Goal: Navigation & Orientation: Find specific page/section

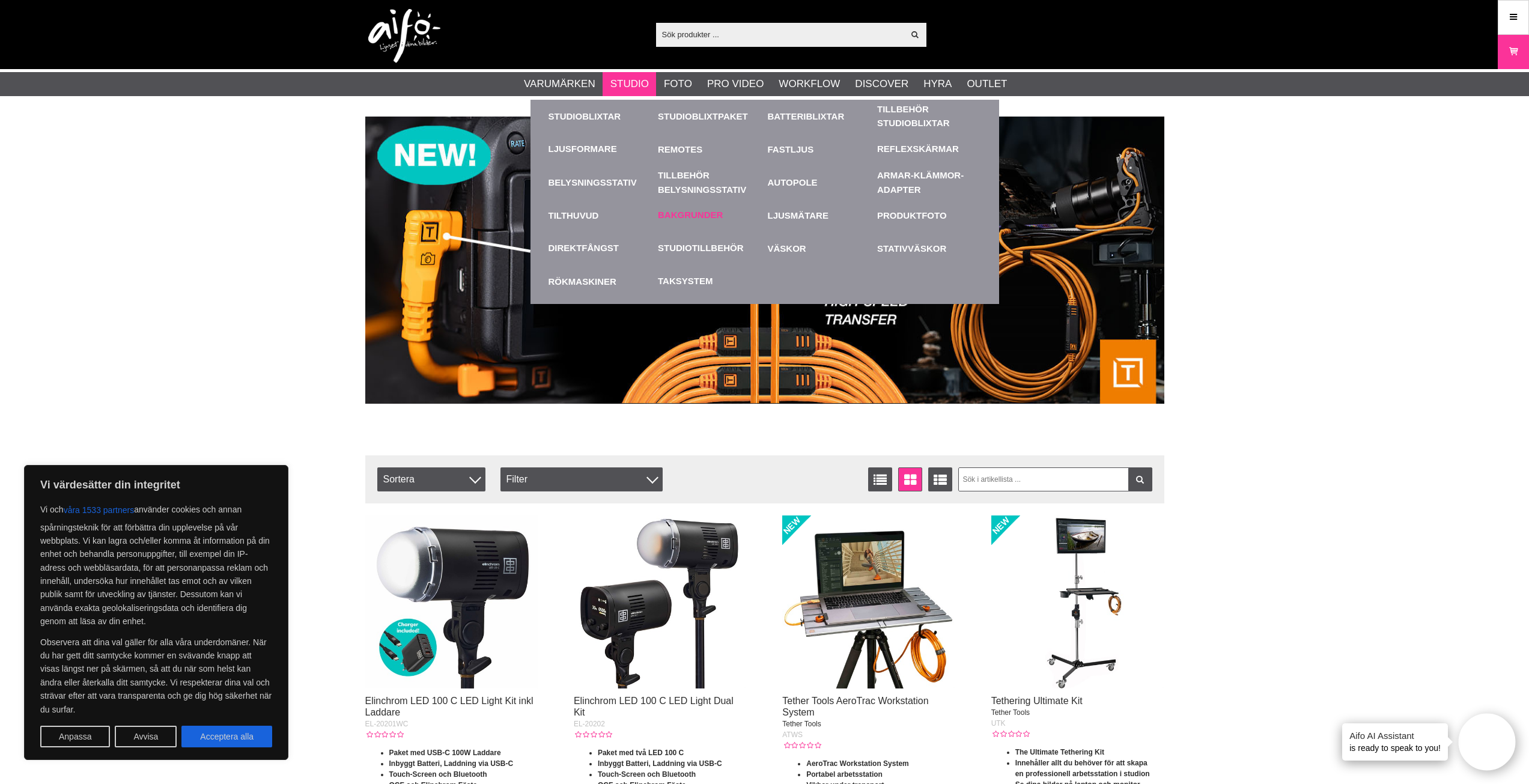
click at [707, 205] on div "Bakgrunder" at bounding box center [710, 215] width 104 height 33
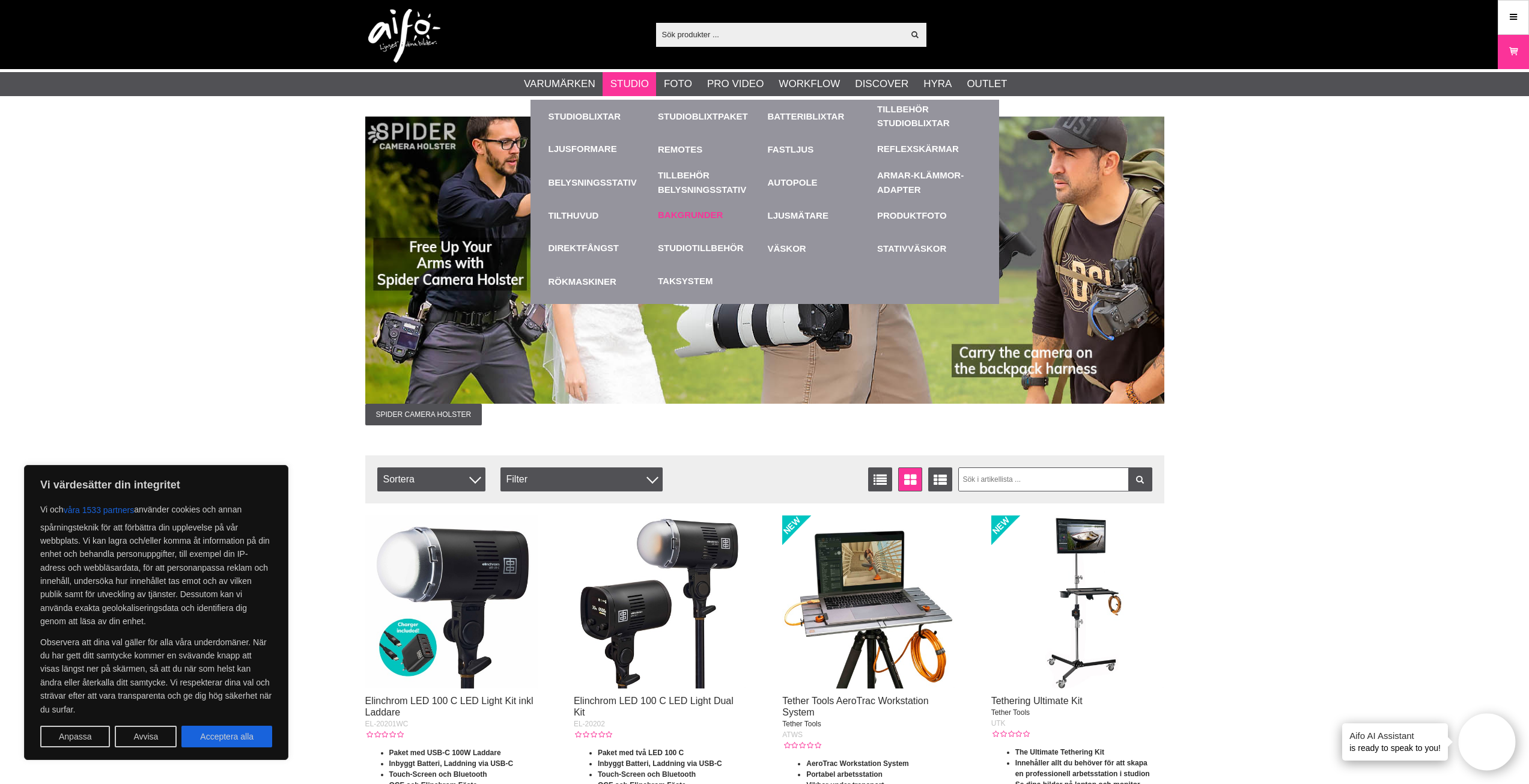
click at [703, 213] on link "Bakgrunder" at bounding box center [691, 215] width 65 height 14
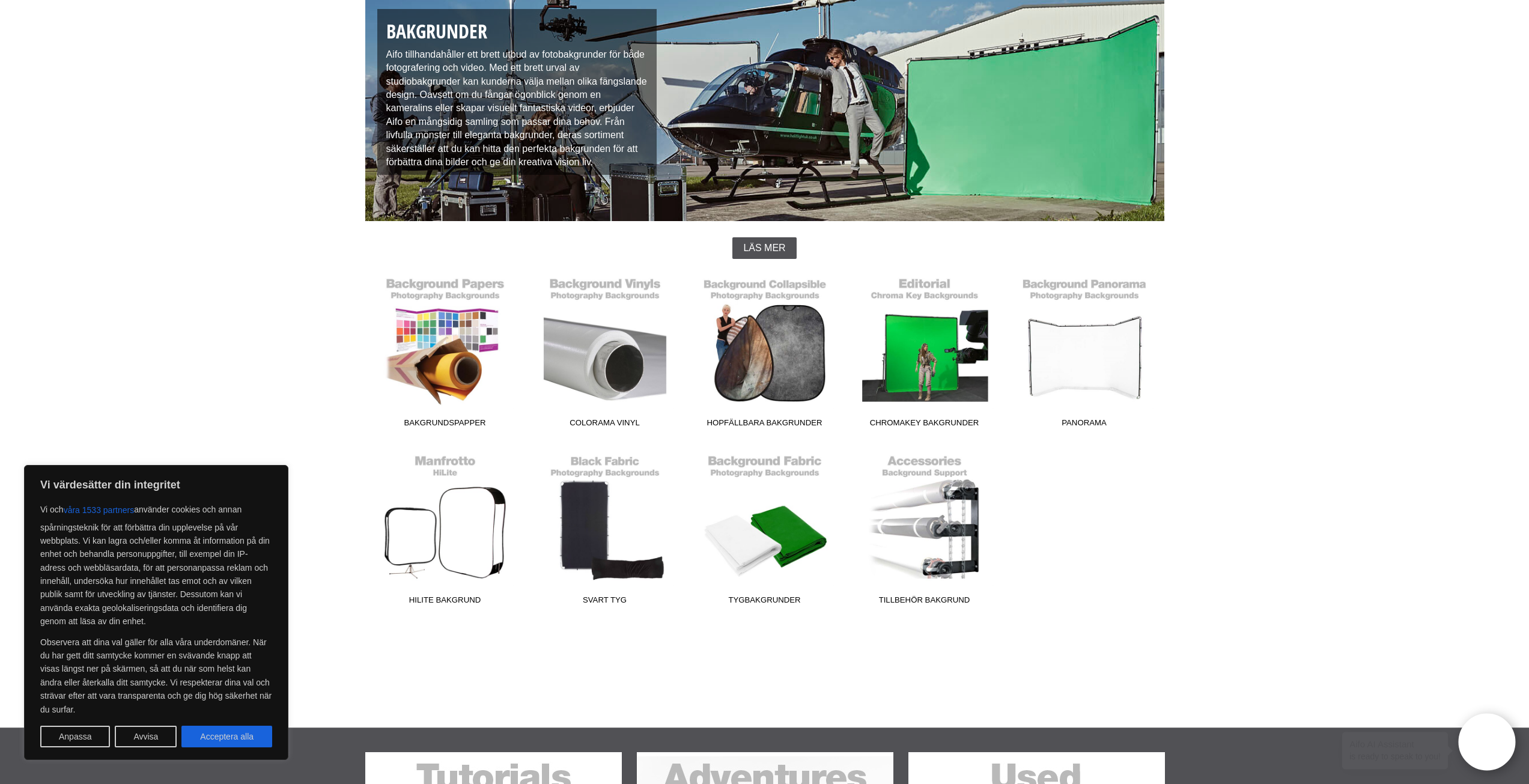
scroll to position [180, 0]
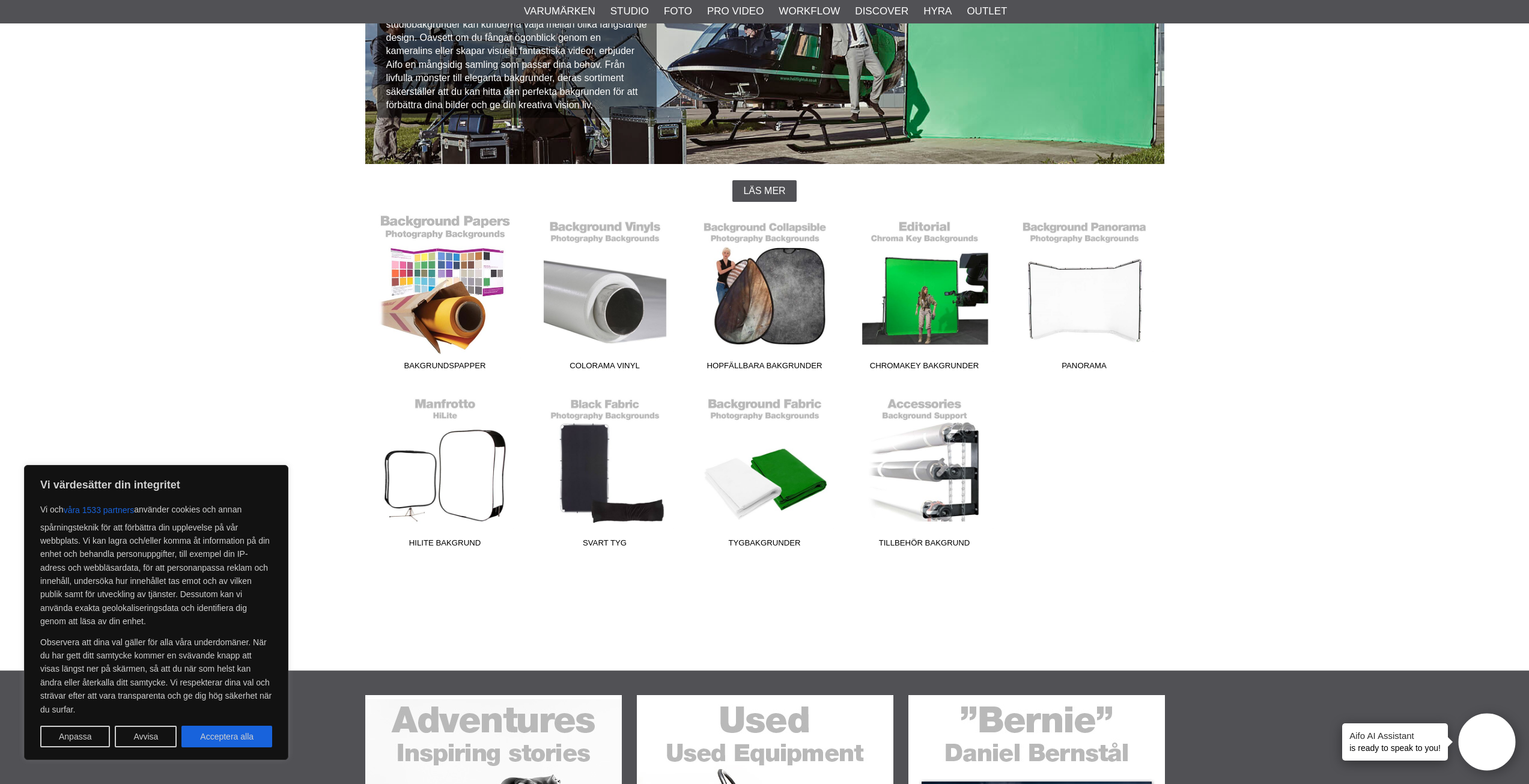
click at [464, 297] on link "Bakgrundspapper" at bounding box center [445, 295] width 160 height 162
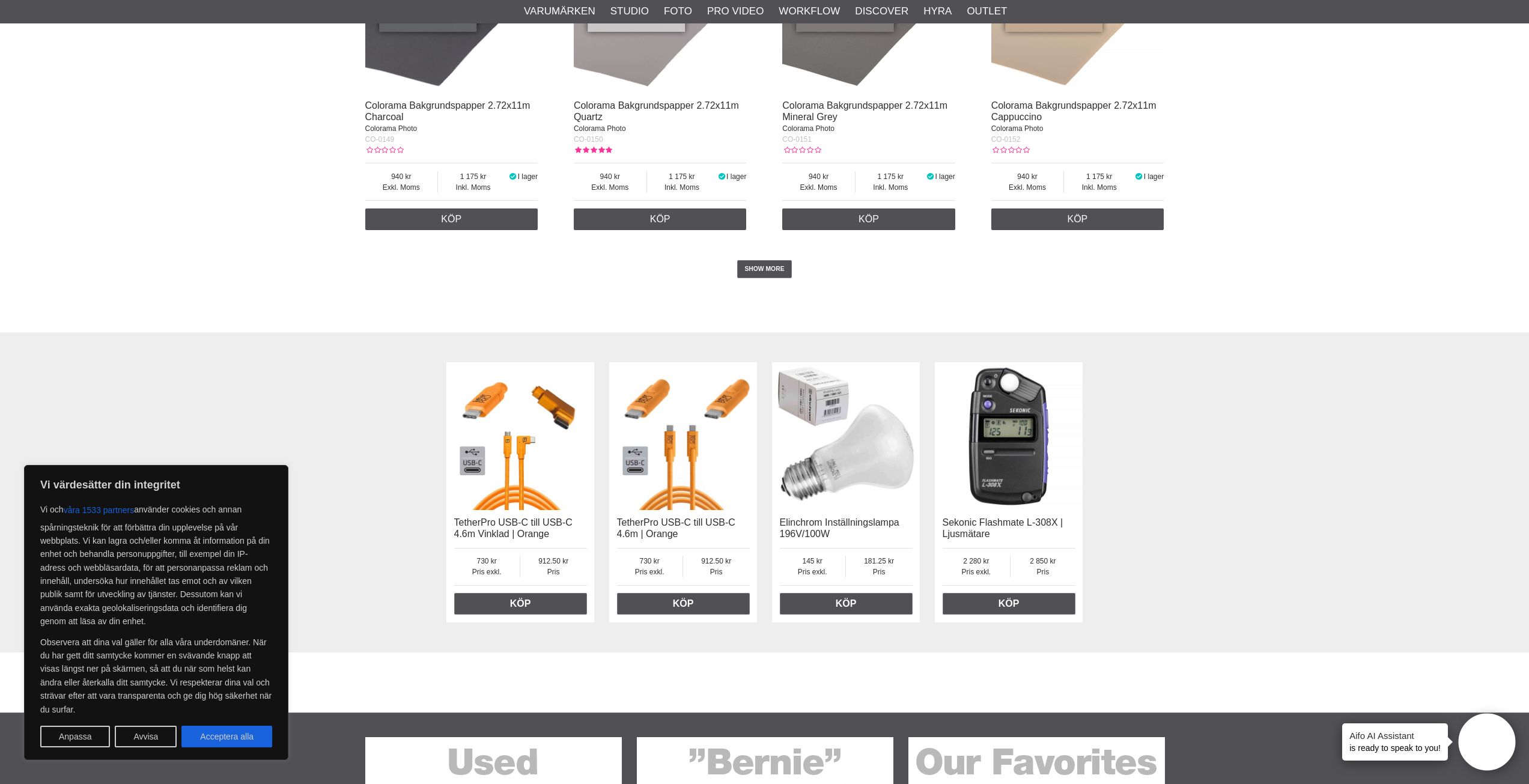
scroll to position [2522, 0]
